Goal: Task Accomplishment & Management: Use online tool/utility

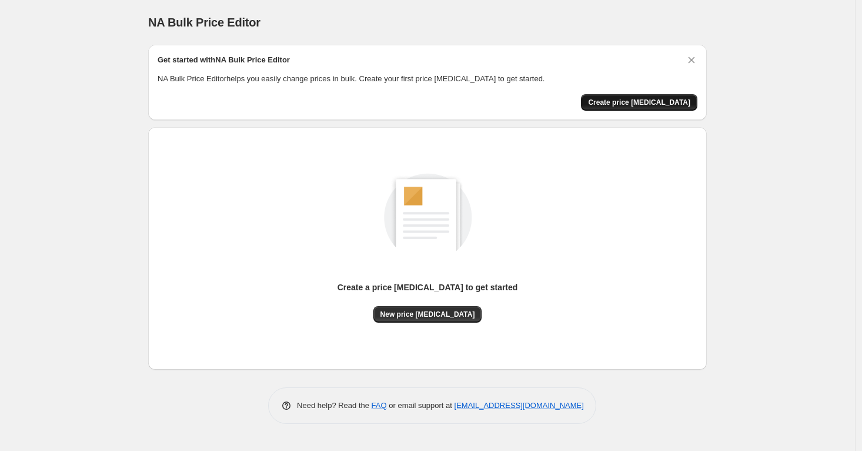
click at [632, 95] on button "Create price [MEDICAL_DATA]" at bounding box center [639, 102] width 116 height 16
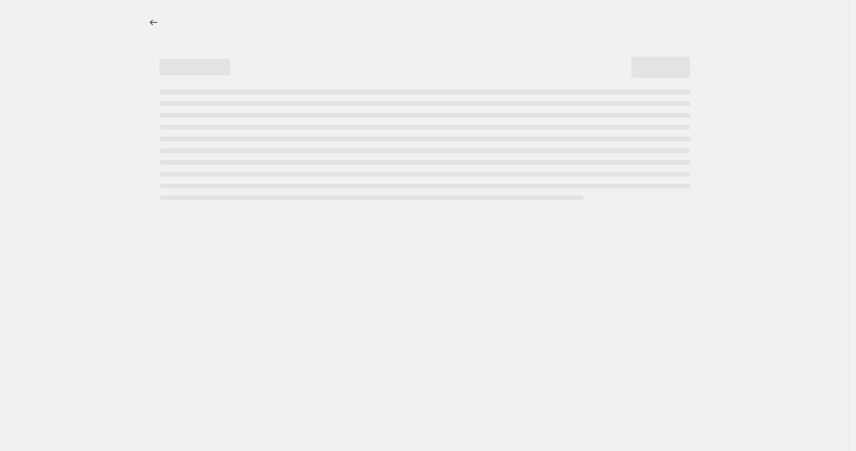
select select "percentage"
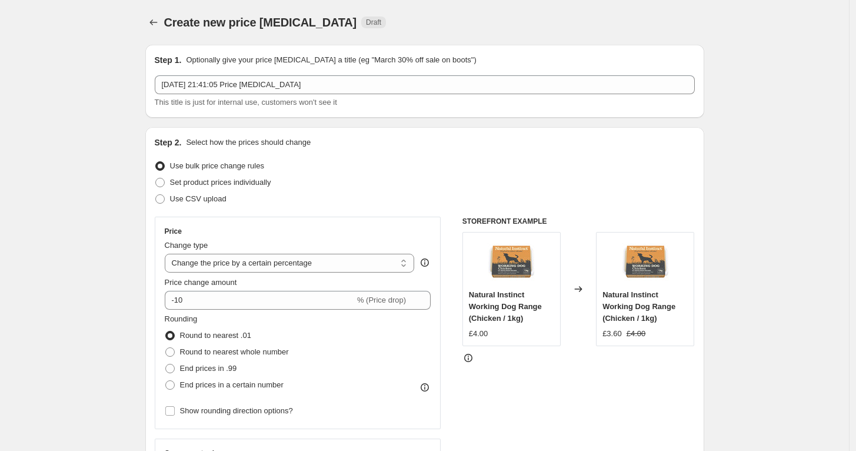
click at [465, 171] on div "Use bulk price change rules" at bounding box center [425, 166] width 540 height 16
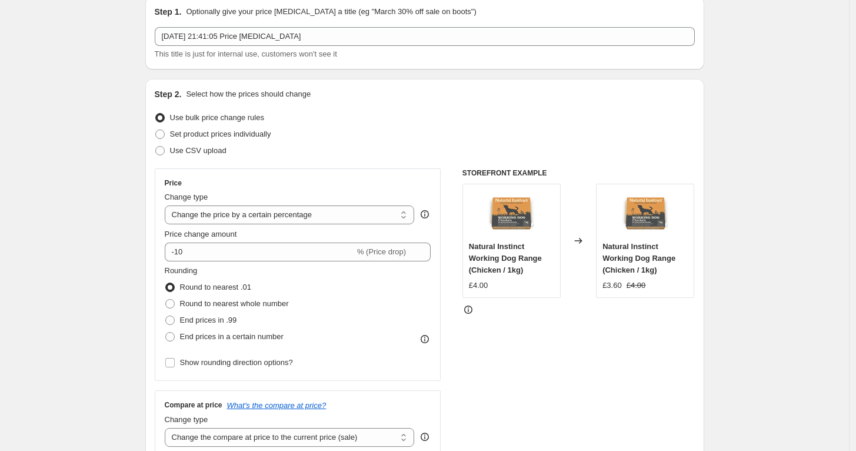
scroll to position [52, 0]
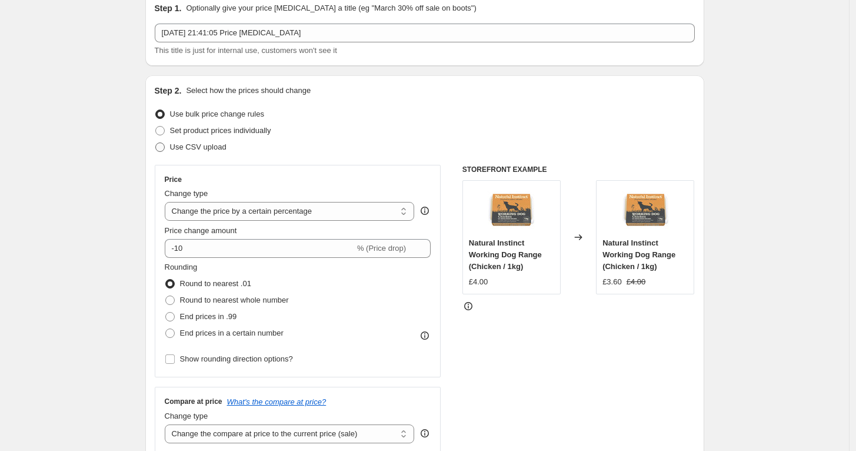
click at [164, 147] on span at bounding box center [159, 146] width 9 height 9
click at [156, 143] on input "Use CSV upload" at bounding box center [155, 142] width 1 height 1
radio input "true"
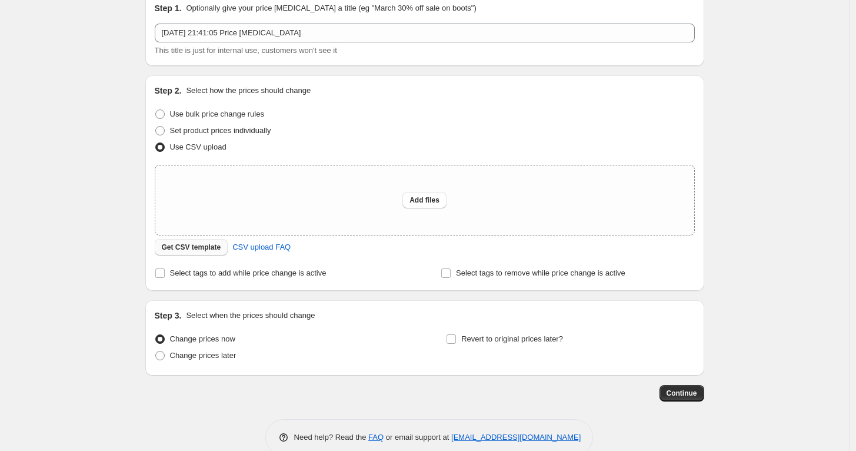
click at [203, 246] on span "Get CSV template" at bounding box center [191, 246] width 59 height 9
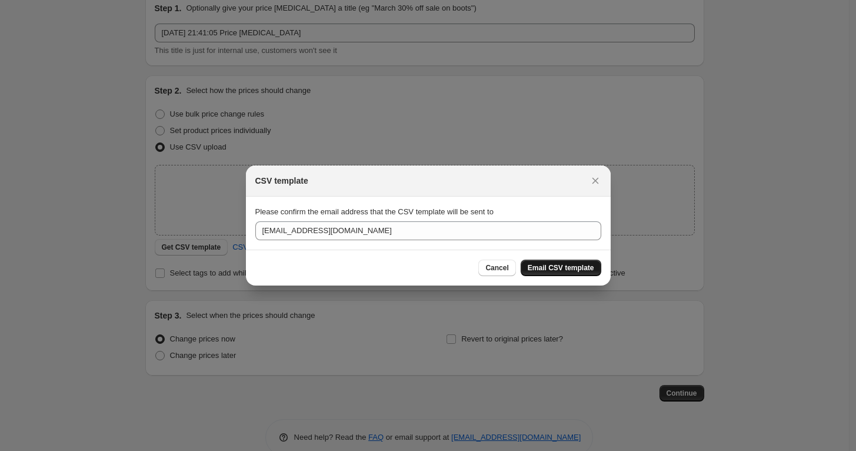
click at [579, 267] on span "Email CSV template" at bounding box center [561, 267] width 66 height 9
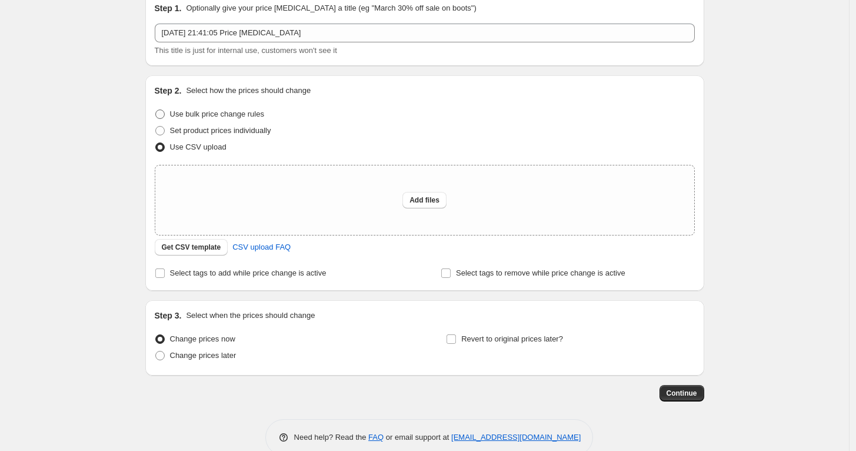
click at [235, 121] on label "Use bulk price change rules" at bounding box center [209, 114] width 109 height 16
click at [156, 110] on input "Use bulk price change rules" at bounding box center [155, 109] width 1 height 1
radio input "true"
select select "percentage"
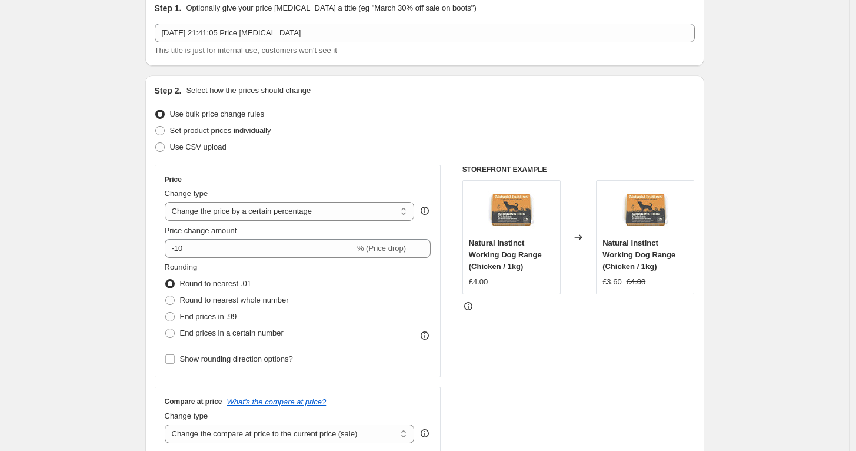
click at [320, 124] on div "Set product prices individually" at bounding box center [425, 130] width 540 height 16
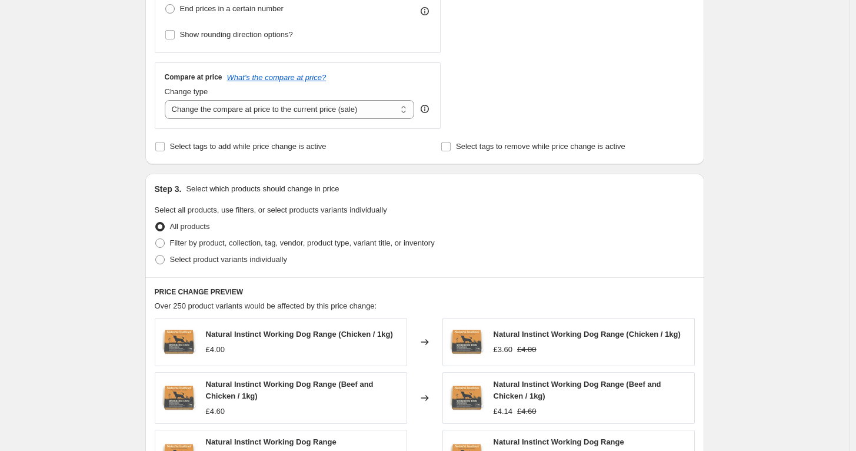
scroll to position [418, 0]
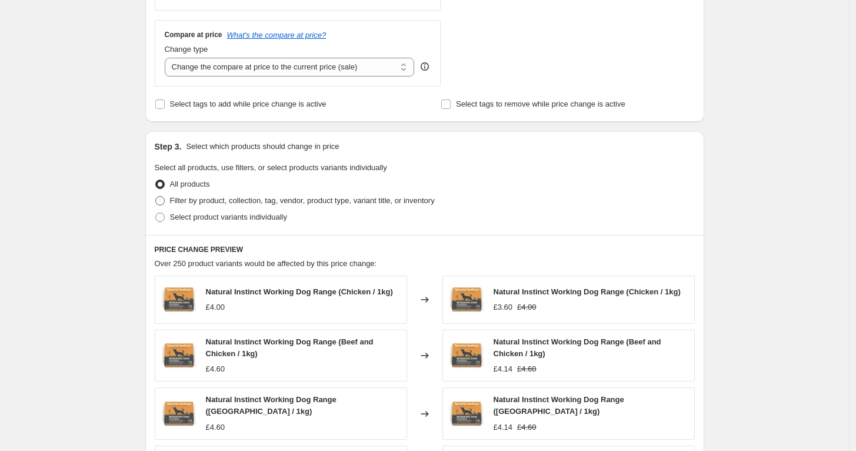
click at [165, 203] on span at bounding box center [159, 200] width 9 height 9
click at [156, 196] on input "Filter by product, collection, tag, vendor, product type, variant title, or inv…" at bounding box center [155, 196] width 1 height 1
radio input "true"
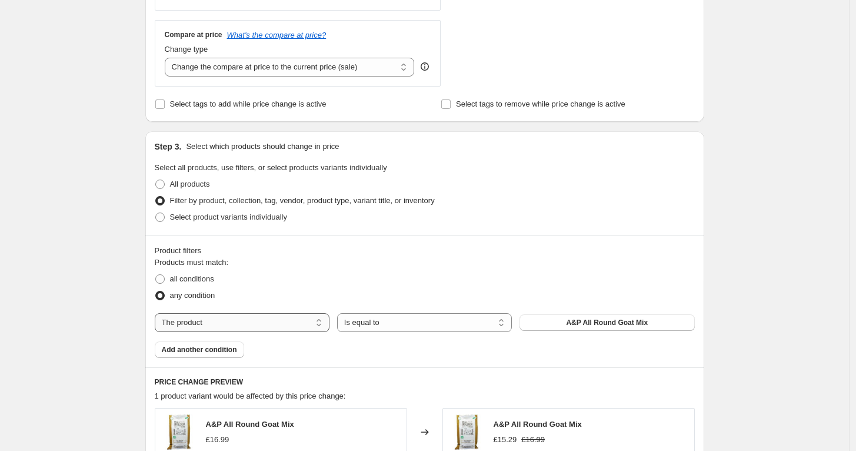
click at [285, 321] on select "The product The product's collection The product's tag The product's vendor The…" at bounding box center [242, 322] width 175 height 19
select select "vendor"
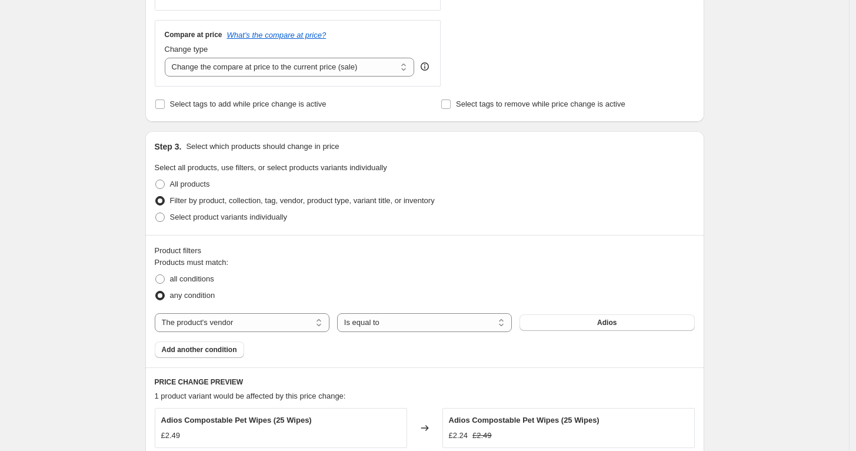
drag, startPoint x: 591, startPoint y: 319, endPoint x: 648, endPoint y: 306, distance: 58.6
click at [648, 306] on div "Products must match: all conditions any condition The product The product's col…" at bounding box center [425, 307] width 540 height 101
click at [624, 319] on button "Adios" at bounding box center [606, 322] width 175 height 16
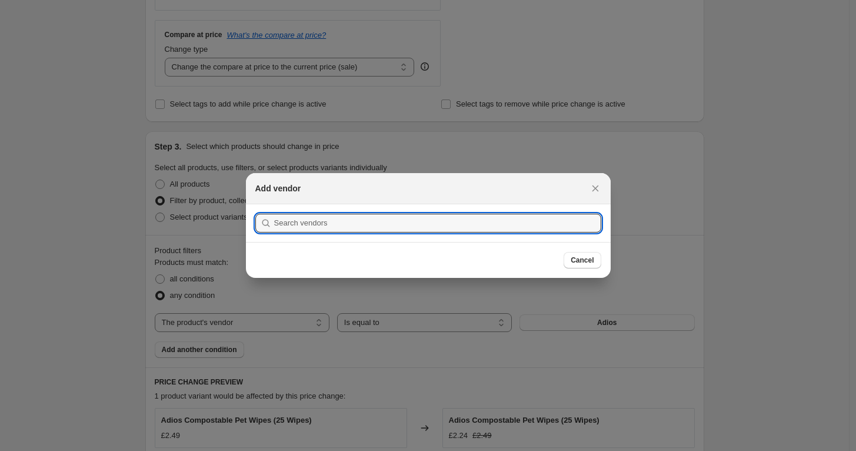
click at [389, 212] on section "Submit" at bounding box center [428, 223] width 365 height 38
click at [363, 222] on input ":r3h:" at bounding box center [437, 223] width 327 height 19
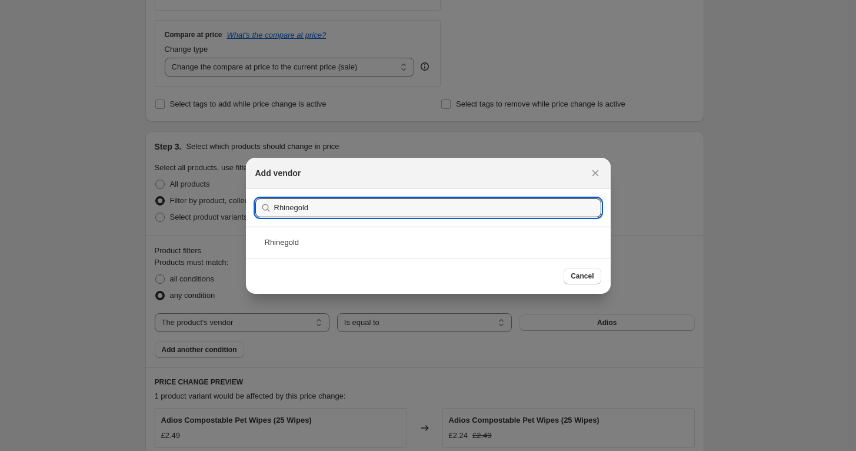
type input "Rhinegold"
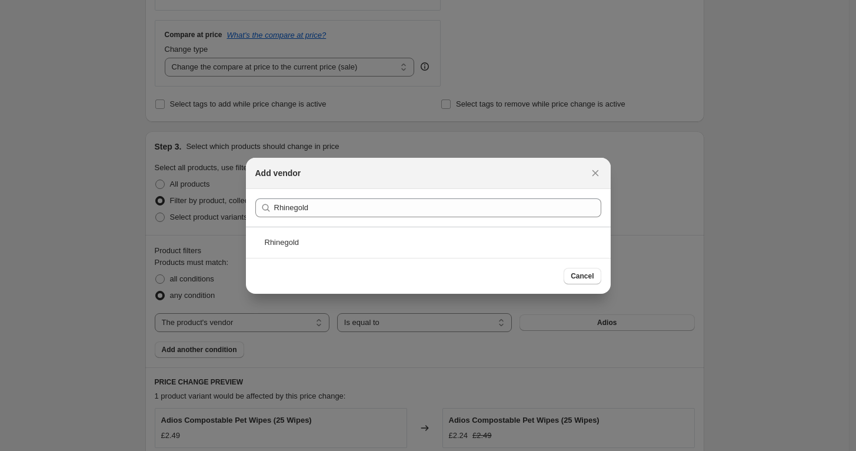
click at [297, 224] on section "Submit Rhinegold" at bounding box center [428, 208] width 365 height 38
click at [283, 242] on div "Rhinegold" at bounding box center [428, 241] width 365 height 31
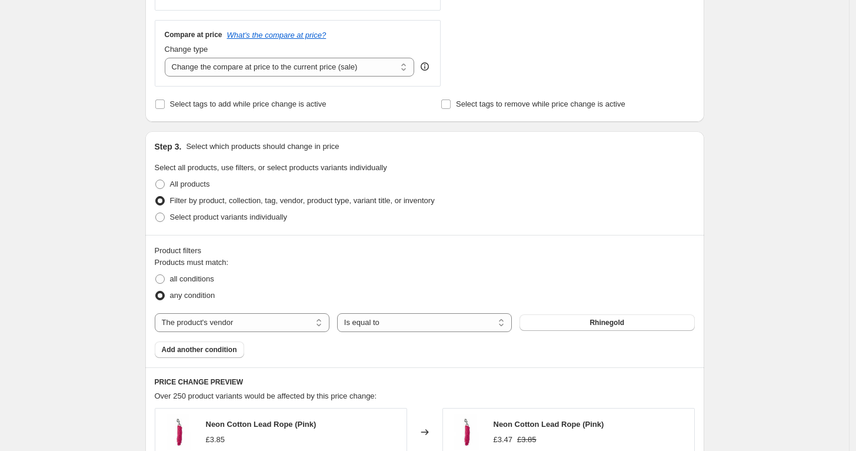
click at [378, 266] on fieldset "Products must match: all conditions any condition" at bounding box center [425, 280] width 540 height 47
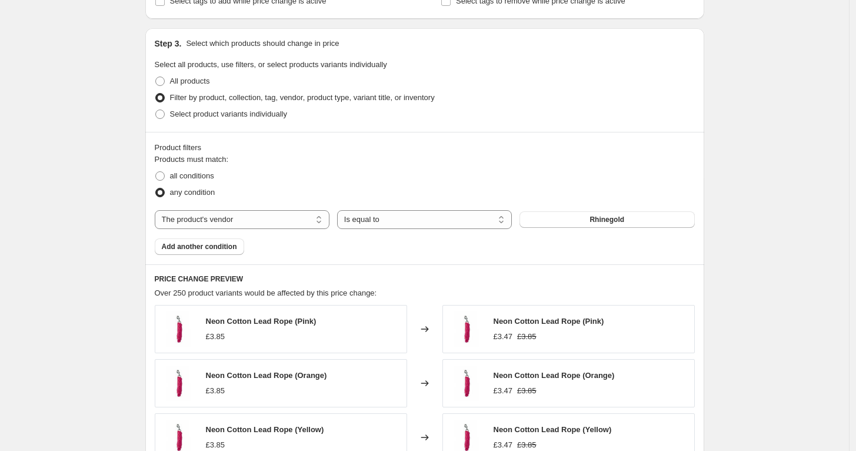
scroll to position [522, 0]
click at [375, 270] on div "Step 3. Select which products should change in price Select all products, use f…" at bounding box center [424, 315] width 559 height 577
click at [322, 185] on div "any condition" at bounding box center [425, 191] width 540 height 16
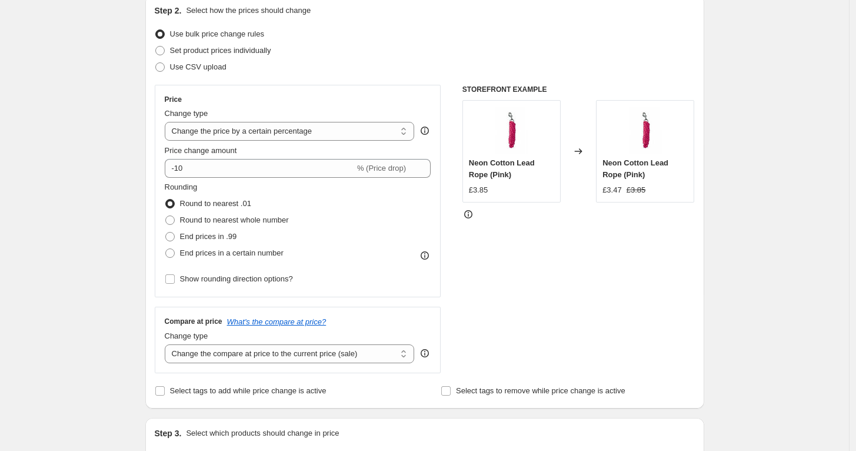
scroll to position [131, 0]
click at [515, 319] on div "STOREFRONT EXAMPLE Neon Cotton Lead Rope (Pink) £3.85 Changed to Neon Cotton Le…" at bounding box center [578, 230] width 232 height 288
click at [341, 131] on select "Change the price to a certain amount Change the price by a certain amount Chang…" at bounding box center [290, 132] width 250 height 19
select select "pc"
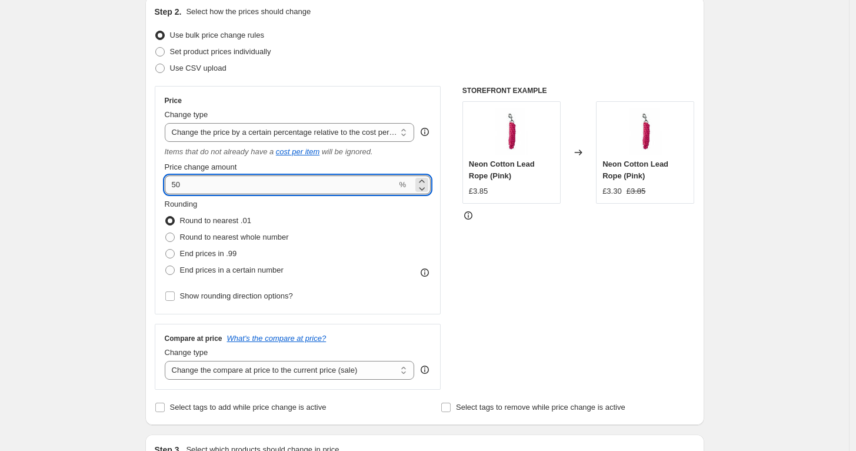
click at [232, 184] on input "50" at bounding box center [281, 184] width 232 height 19
type input "5"
type input "70"
click at [516, 296] on div "STOREFRONT EXAMPLE Neon Cotton Lead Rope (Pink) £3.85 Changed to Neon Cotton Le…" at bounding box center [578, 238] width 232 height 304
click at [219, 179] on input "70" at bounding box center [281, 184] width 232 height 19
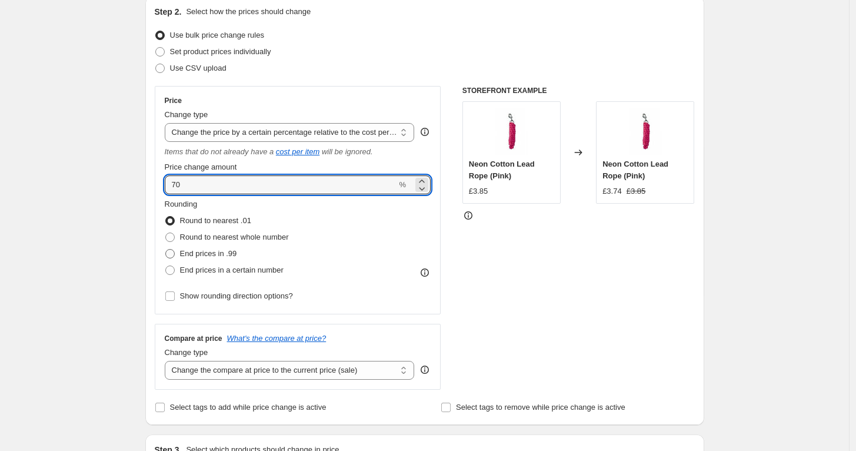
click at [175, 252] on span at bounding box center [169, 253] width 9 height 9
click at [166, 249] on input "End prices in .99" at bounding box center [165, 249] width 1 height 1
radio input "true"
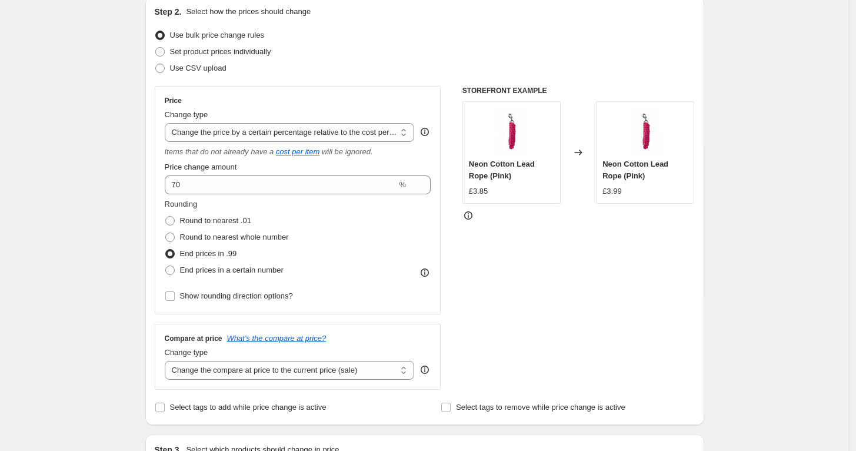
click at [562, 287] on div "STOREFRONT EXAMPLE Neon Cotton Lead Rope (Pink) £3.85 Changed to Neon Cotton Le…" at bounding box center [578, 238] width 232 height 304
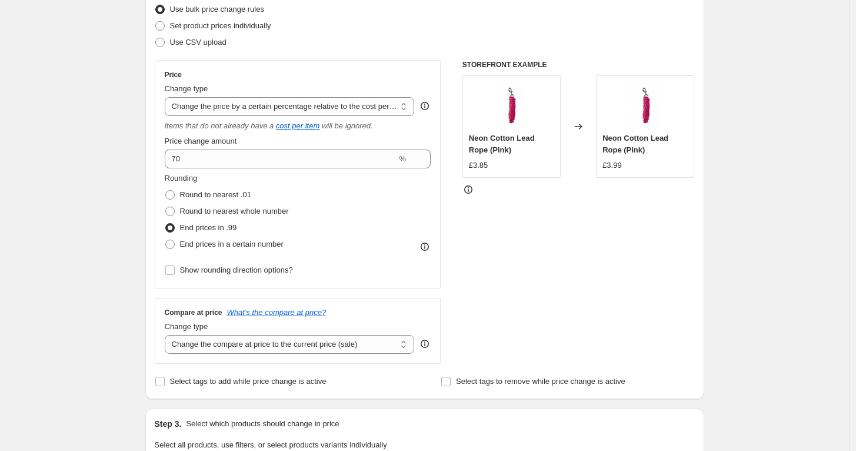
scroll to position [183, 0]
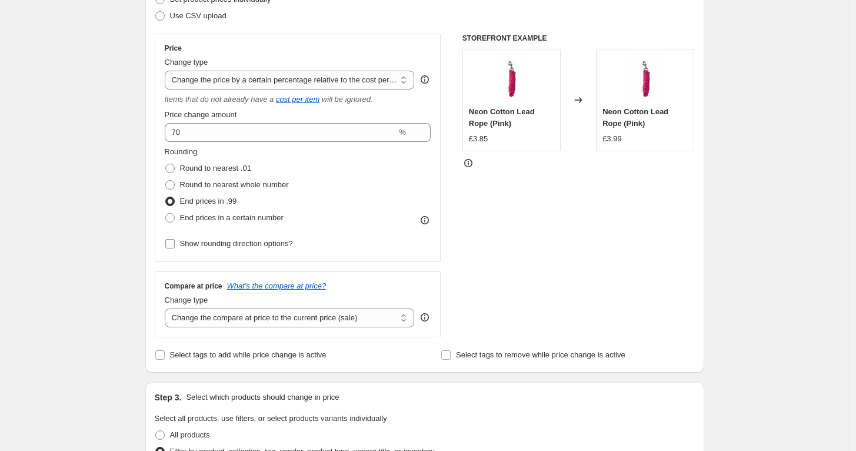
click at [169, 244] on input "Show rounding direction options?" at bounding box center [169, 243] width 9 height 9
checkbox input "true"
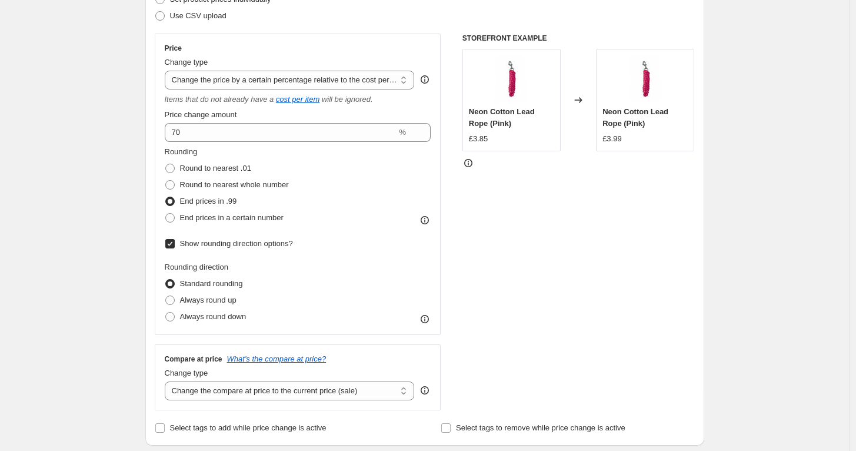
click at [429, 318] on icon at bounding box center [425, 319] width 12 height 12
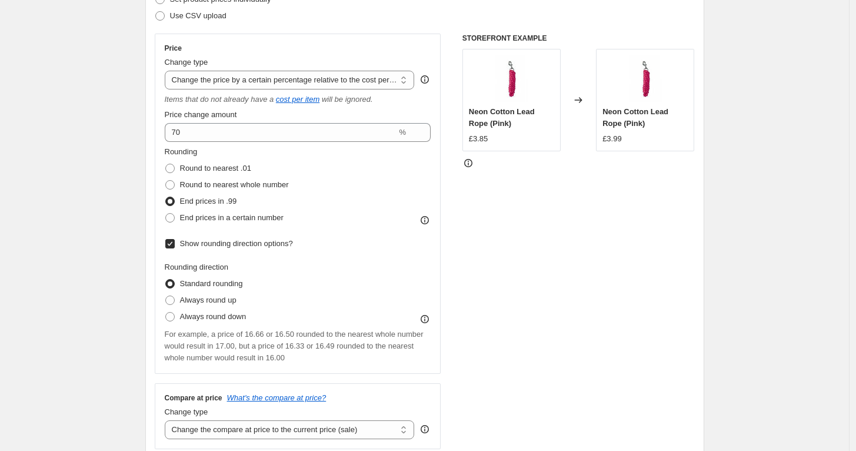
click at [522, 279] on div "STOREFRONT EXAMPLE Neon Cotton Lead Rope (Pink) £3.85 Changed to Neon Cotton Le…" at bounding box center [578, 241] width 232 height 415
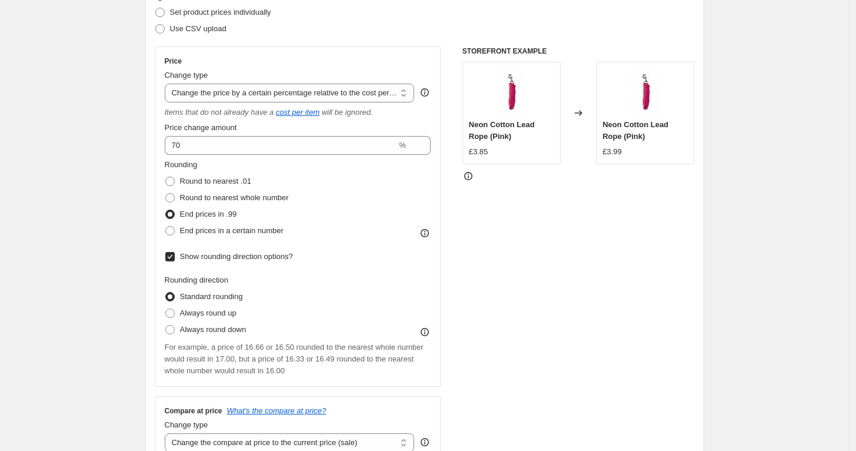
scroll to position [165, 0]
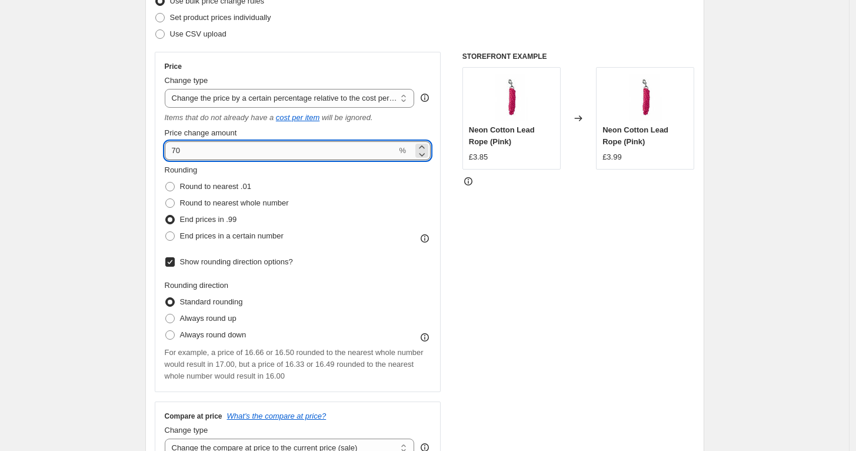
click at [230, 147] on input "70" at bounding box center [281, 150] width 232 height 19
type input "7"
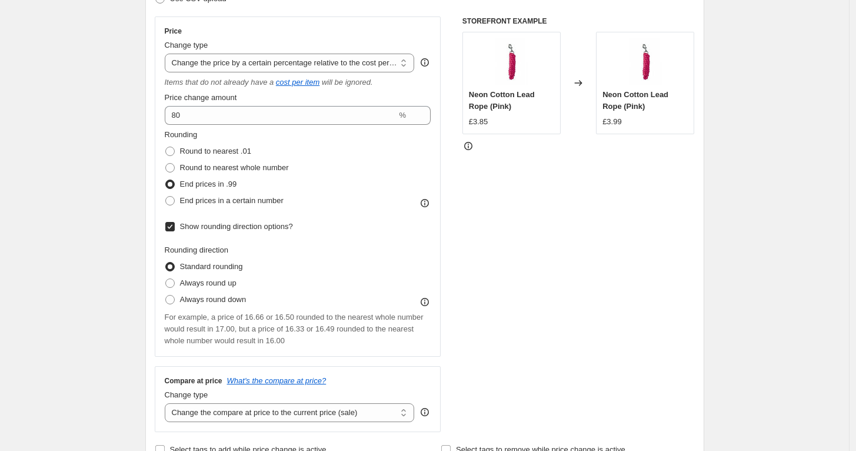
scroll to position [143, 0]
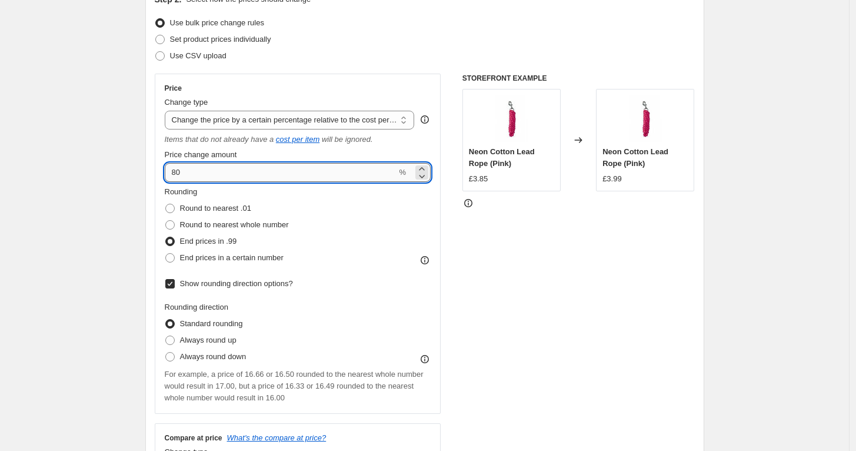
click at [225, 170] on input "80" at bounding box center [281, 172] width 232 height 19
type input "8"
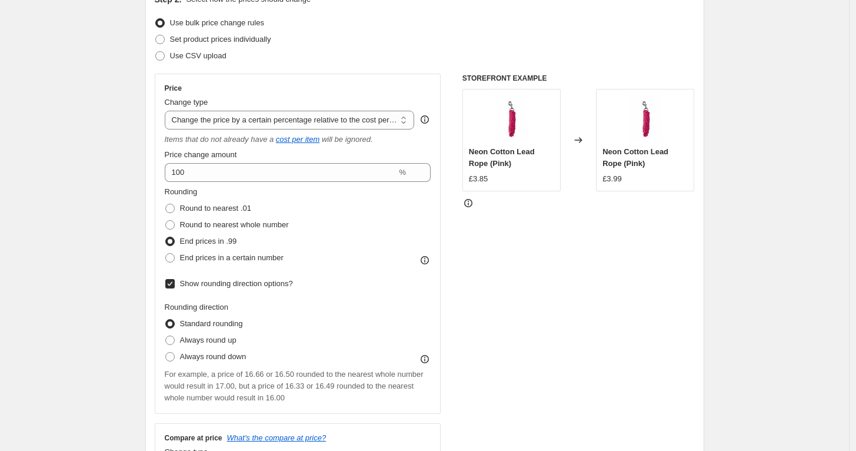
click at [689, 293] on div "STOREFRONT EXAMPLE Neon Cotton Lead Rope (Pink) £3.85 Changed to Neon Cotton Le…" at bounding box center [578, 281] width 232 height 415
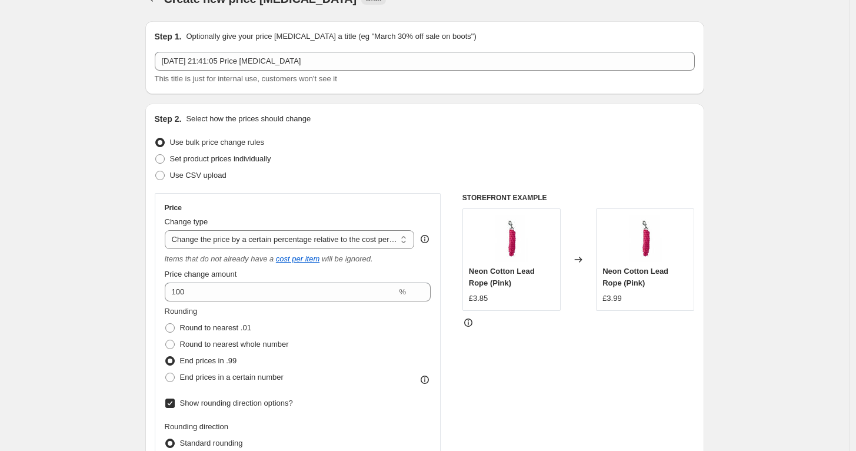
scroll to position [0, 0]
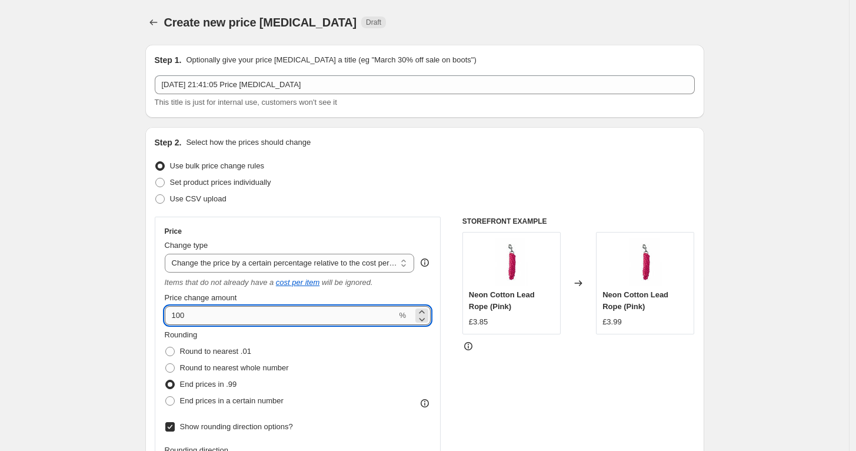
click at [204, 312] on input "100" at bounding box center [281, 315] width 232 height 19
type input "170"
